Goal: Information Seeking & Learning: Learn about a topic

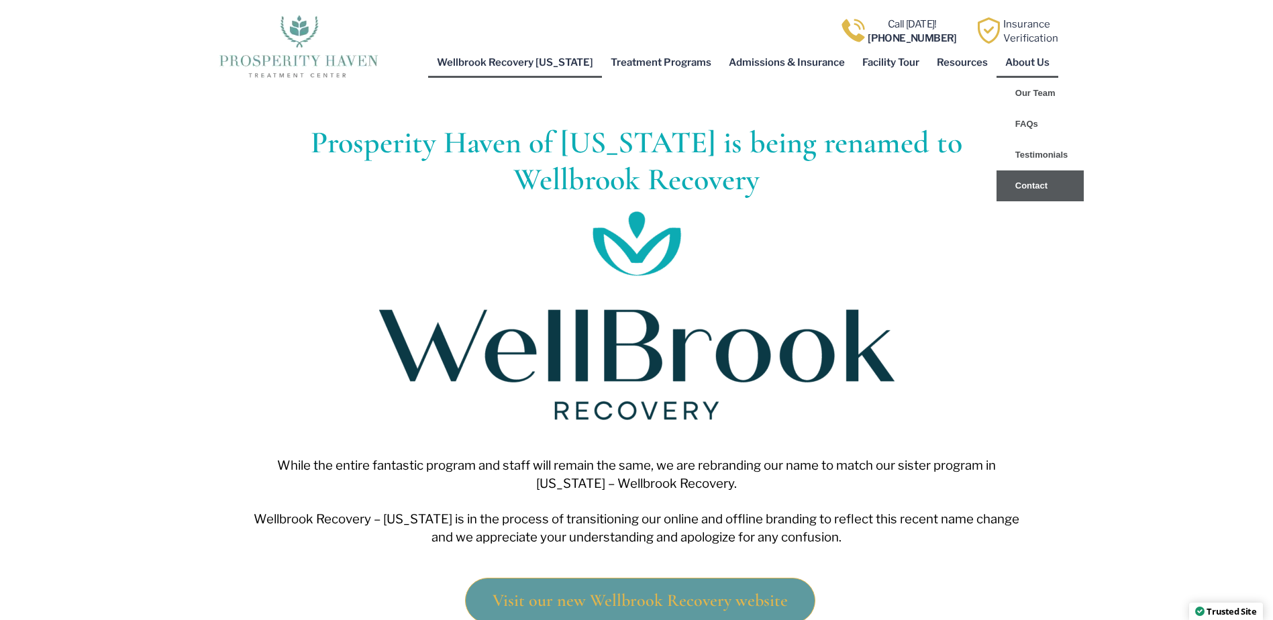
click at [1030, 172] on link "Contact" at bounding box center [1040, 185] width 87 height 31
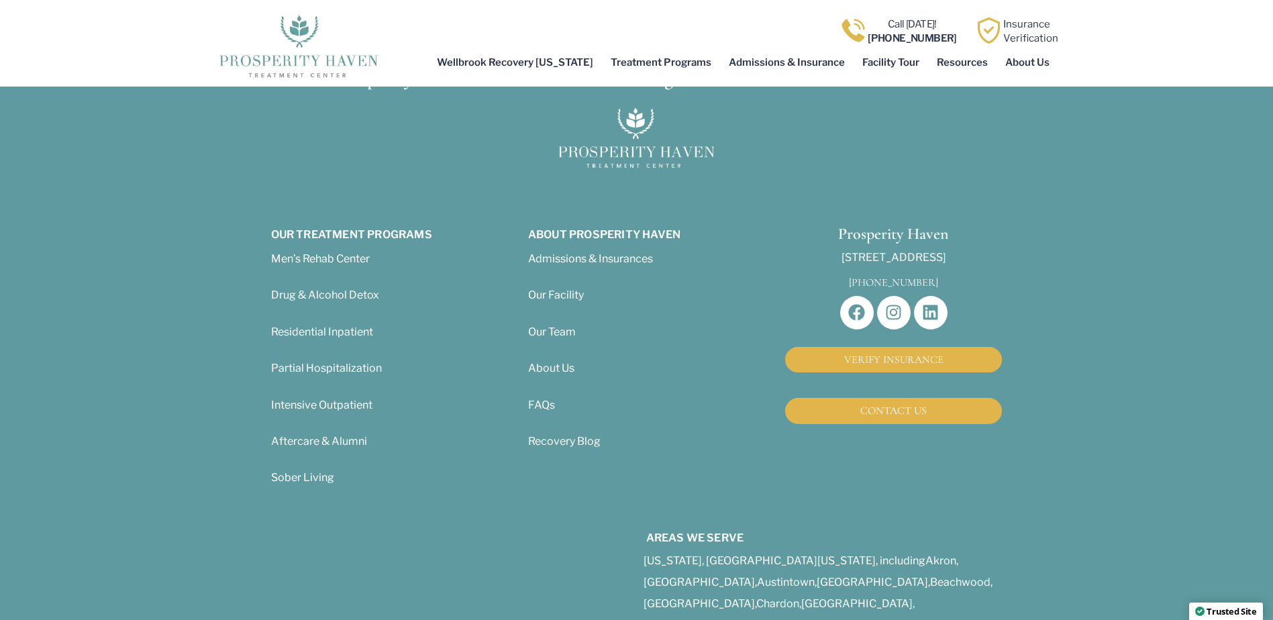
scroll to position [1409, 0]
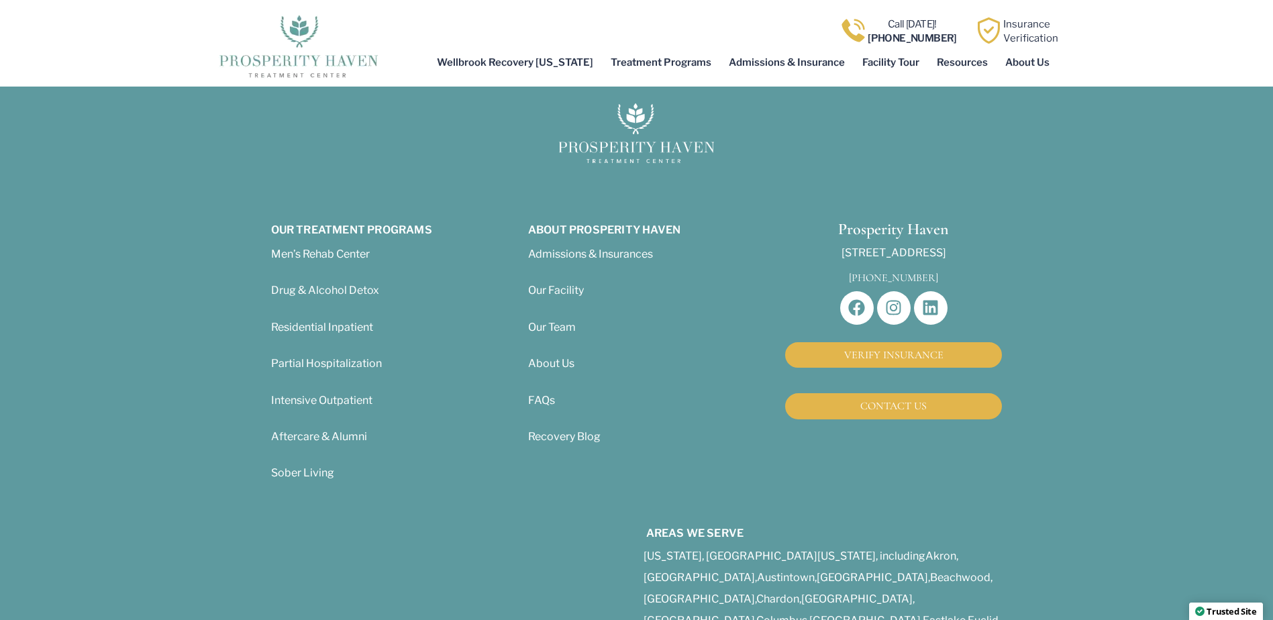
click at [546, 334] on span "Our Team" at bounding box center [552, 327] width 48 height 13
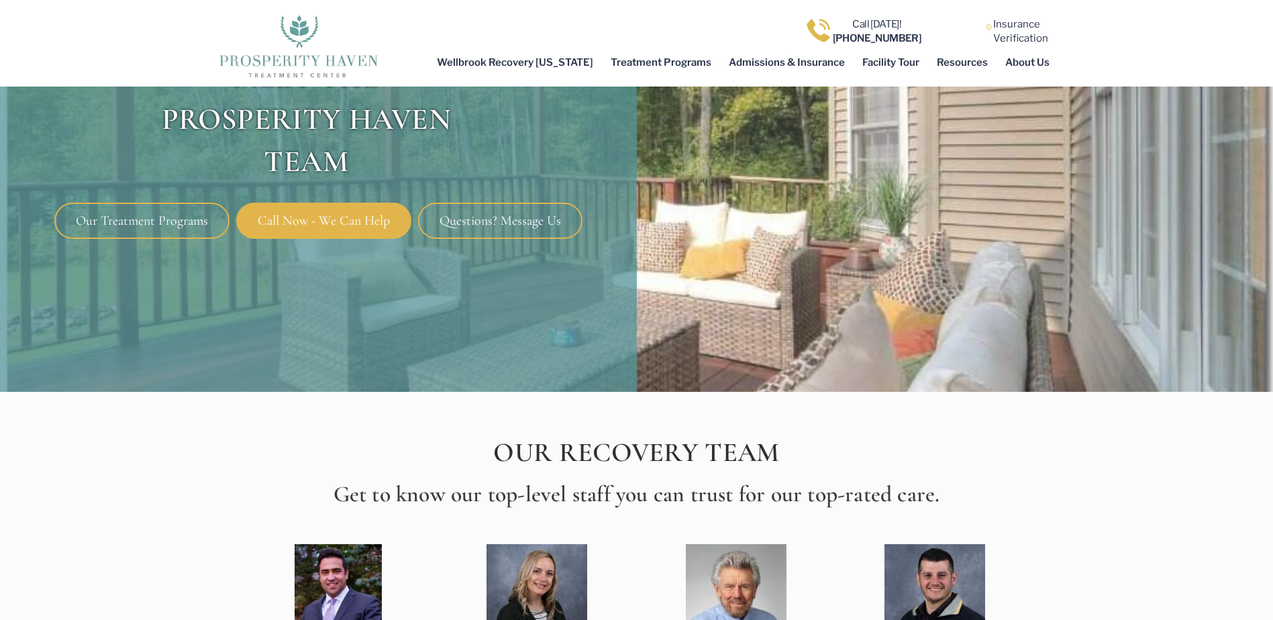
scroll to position [201, 0]
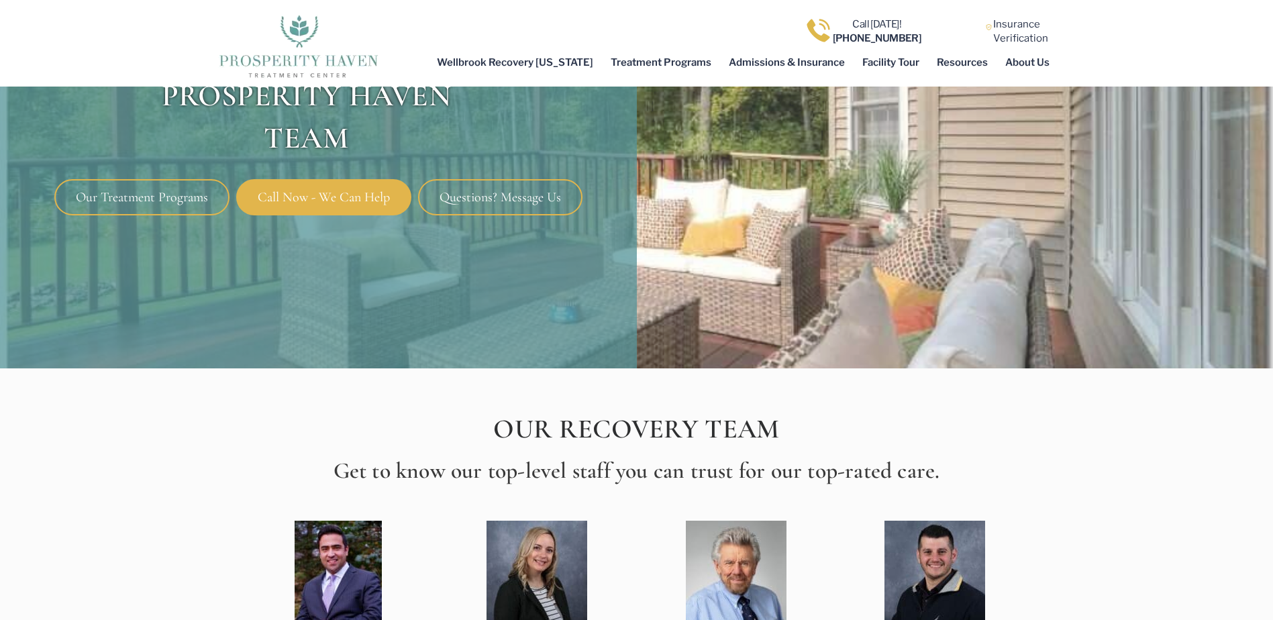
click at [501, 186] on link "Questions? Message Us" at bounding box center [500, 197] width 164 height 36
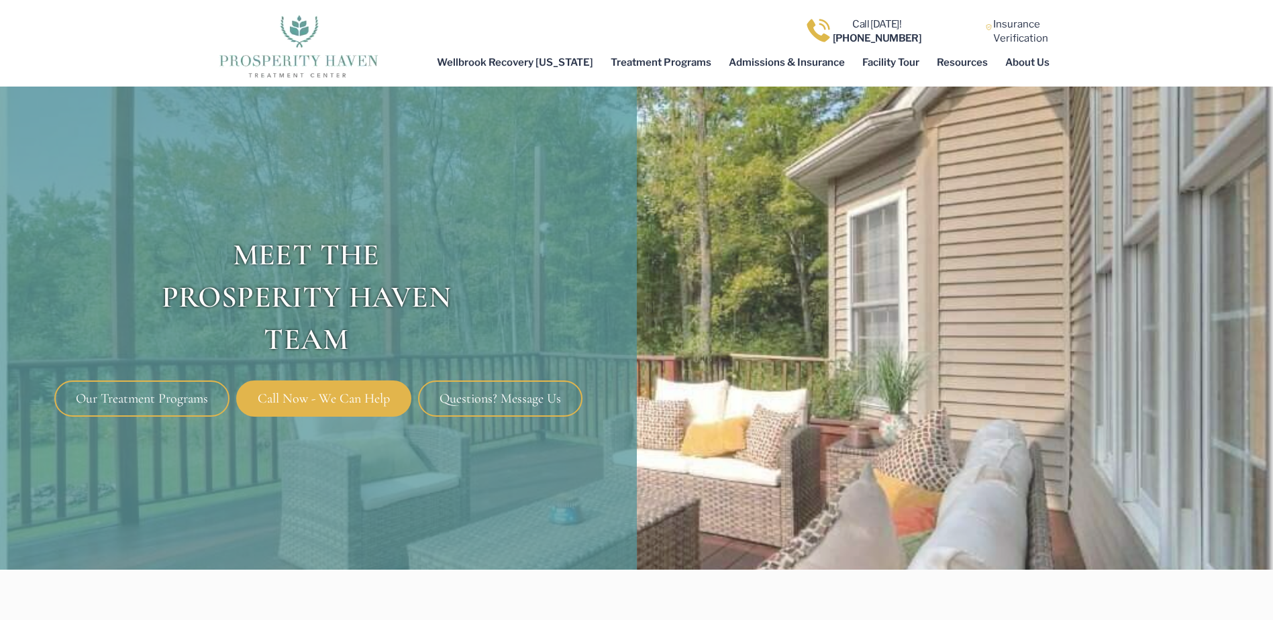
click at [519, 400] on span "Questions? Message Us" at bounding box center [500, 398] width 121 height 13
click at [503, 403] on span "Questions? Message Us" at bounding box center [500, 398] width 121 height 13
click at [502, 387] on link "Questions? Message Us" at bounding box center [500, 399] width 164 height 36
click at [475, 399] on span "Questions? Message Us" at bounding box center [500, 398] width 121 height 13
click at [144, 402] on span "Our Treatment Programs" at bounding box center [142, 398] width 132 height 13
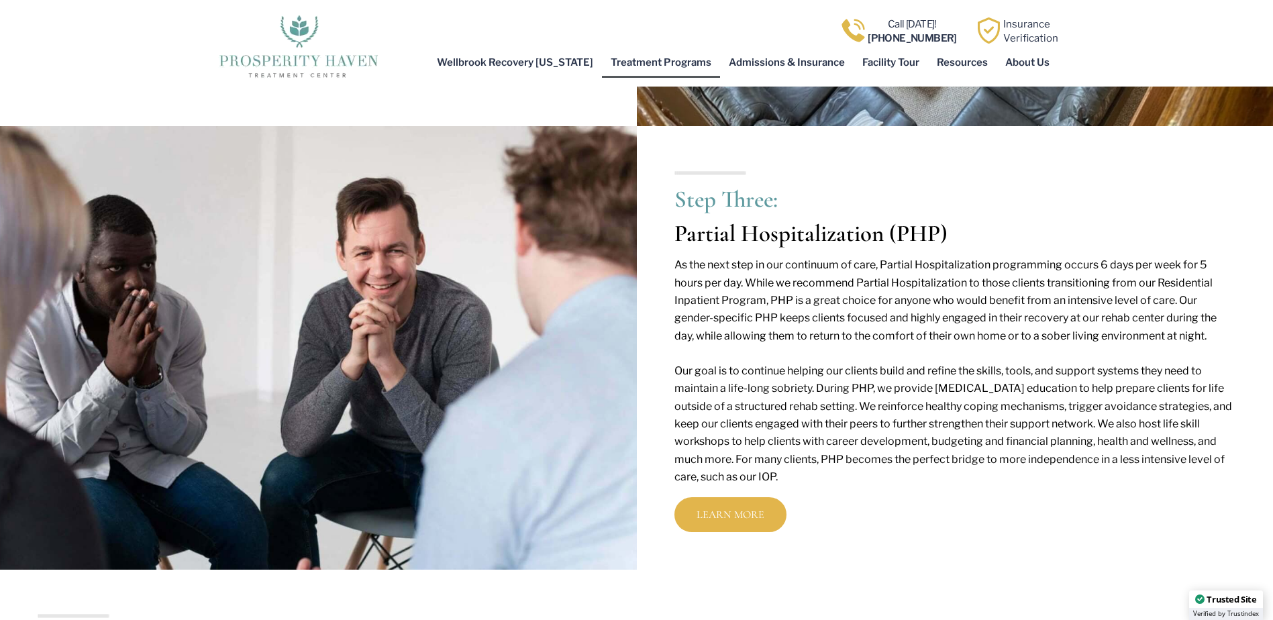
scroll to position [2618, 0]
